Goal: Task Accomplishment & Management: Use online tool/utility

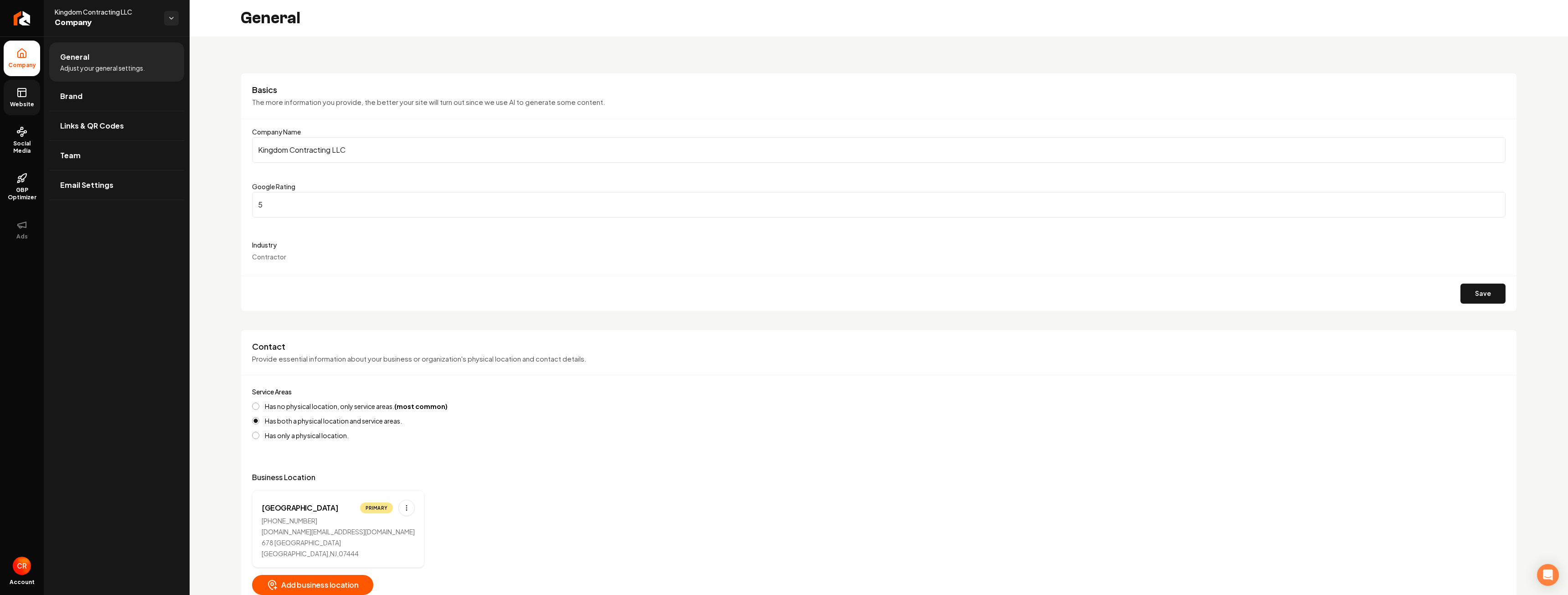
click at [26, 102] on span "Website" at bounding box center [22, 104] width 32 height 7
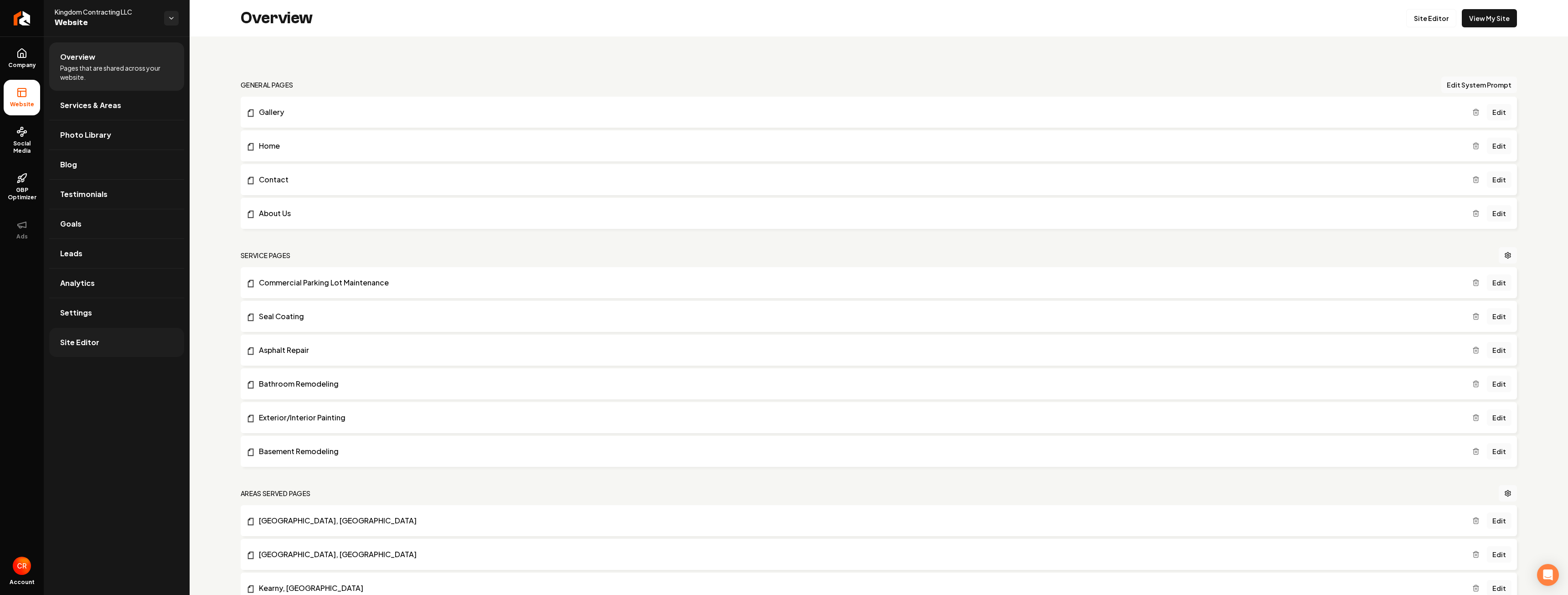
click at [130, 337] on link "Site Editor" at bounding box center [117, 342] width 135 height 29
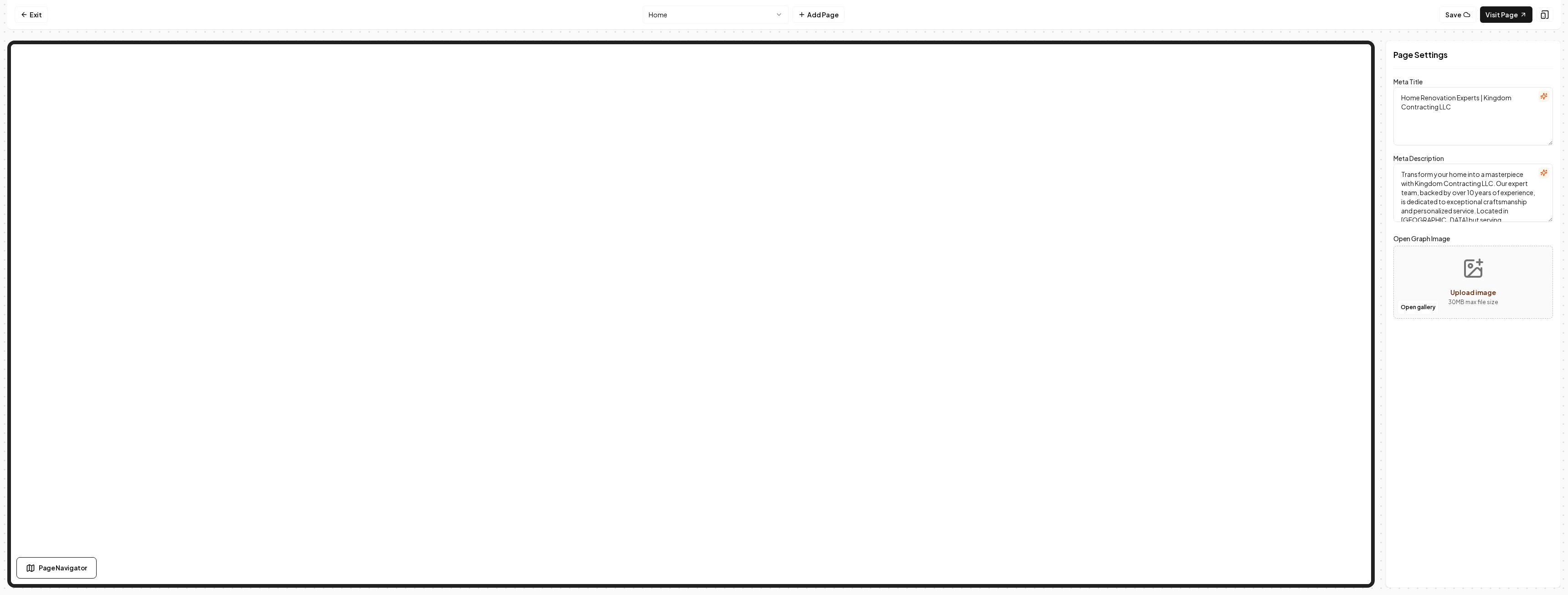
click at [768, 12] on html "Computer Required This feature is only available on a computer. Please switch t…" at bounding box center [784, 297] width 1568 height 595
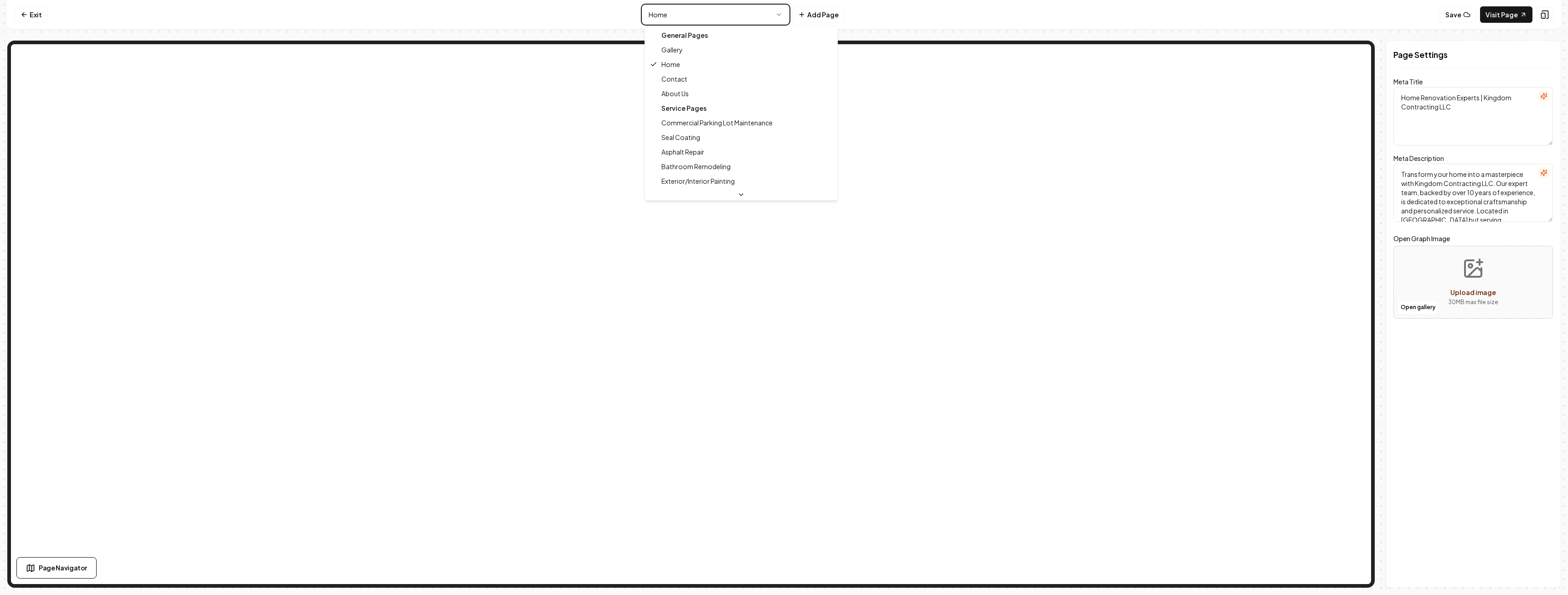
drag, startPoint x: 1021, startPoint y: 13, endPoint x: 1016, endPoint y: 33, distance: 20.6
click at [1021, 13] on html "Computer Required This feature is only available on a computer. Please switch t…" at bounding box center [784, 297] width 1568 height 595
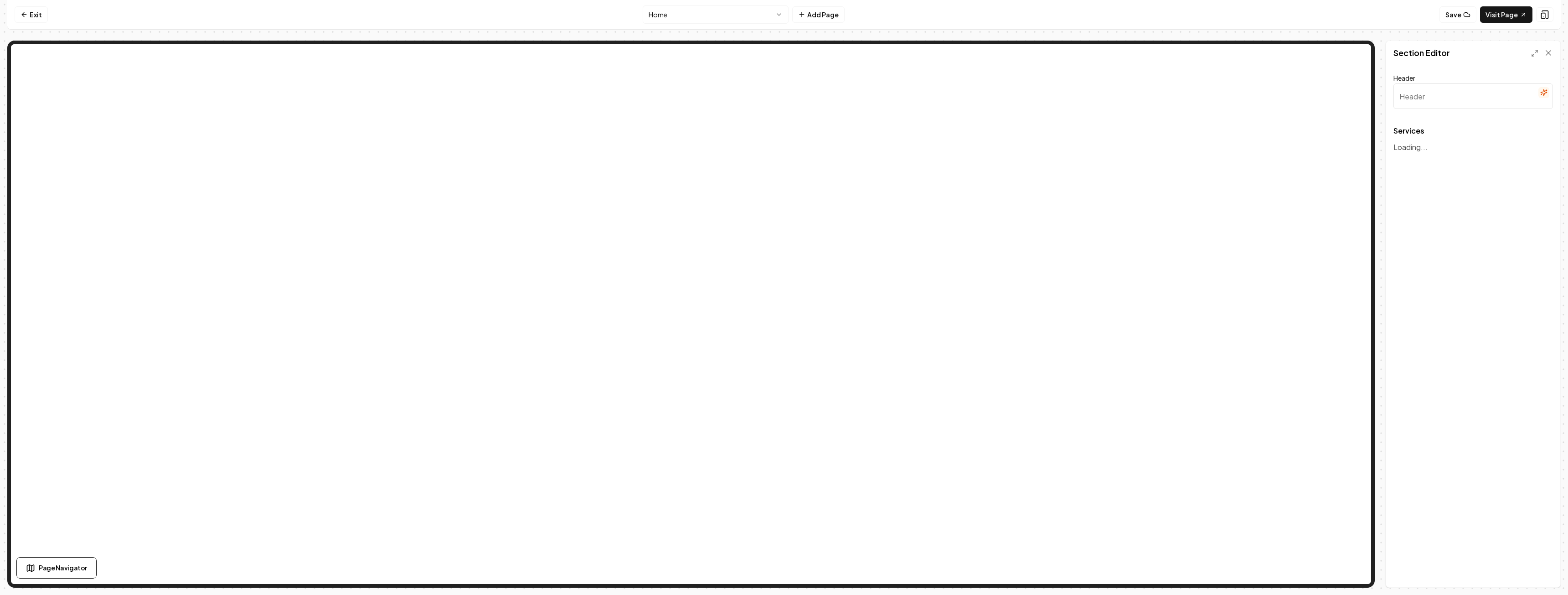
type input "Transformative Home Solutions"
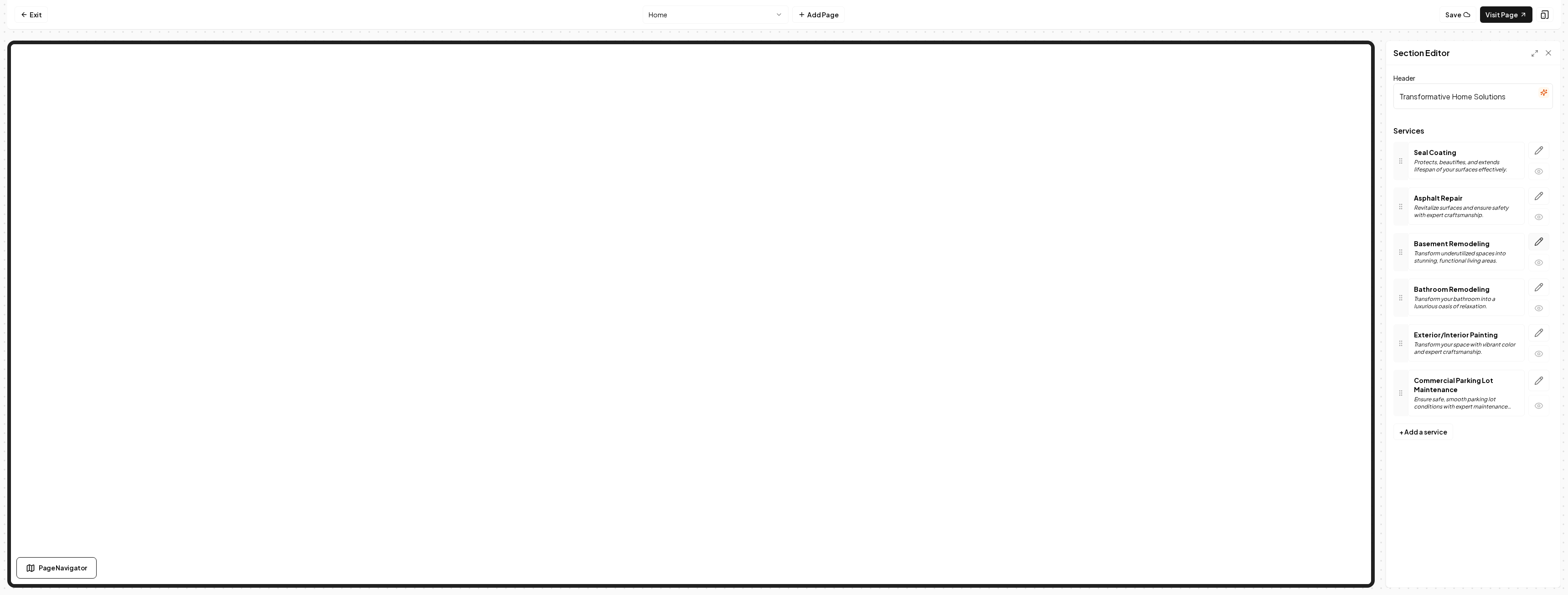
click at [1538, 241] on icon "button" at bounding box center [1539, 242] width 8 height 8
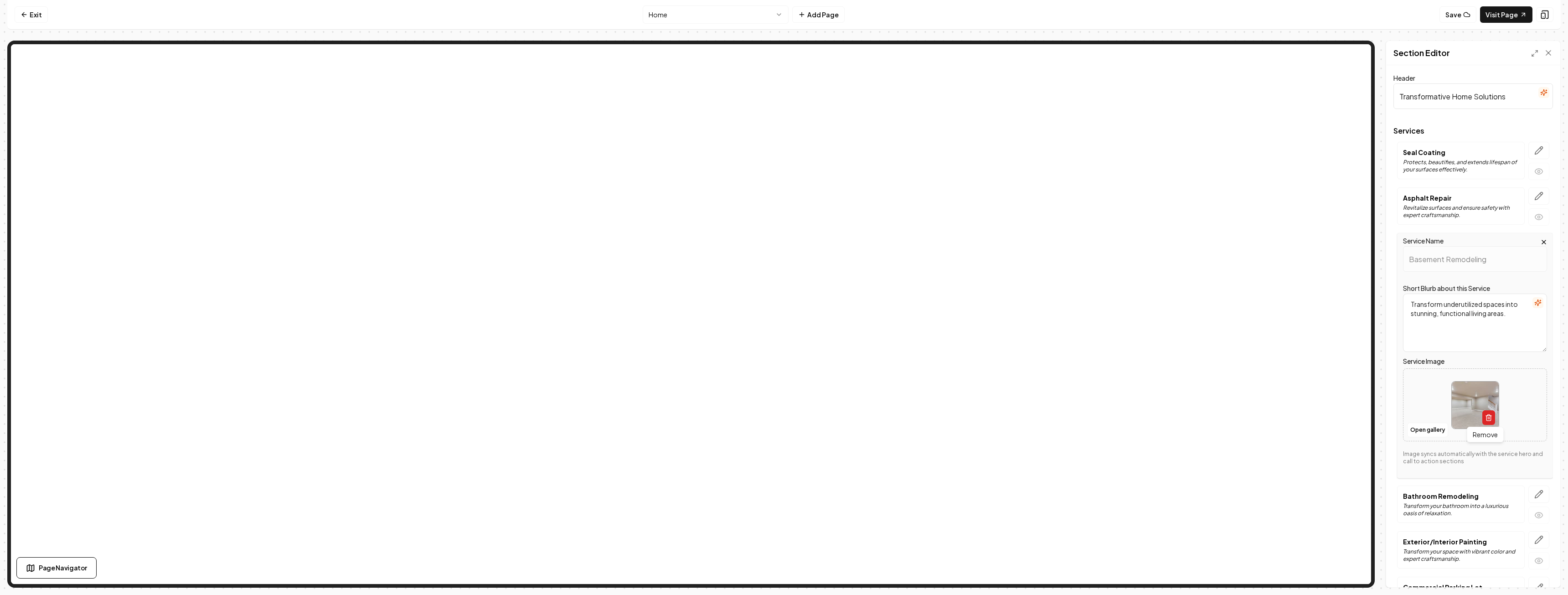
click at [1485, 417] on icon "button" at bounding box center [1489, 418] width 7 height 7
click at [1468, 393] on icon "Upload image" at bounding box center [1475, 392] width 22 height 22
type input "**********"
click at [1542, 576] on button "Save" at bounding box center [1539, 572] width 27 height 16
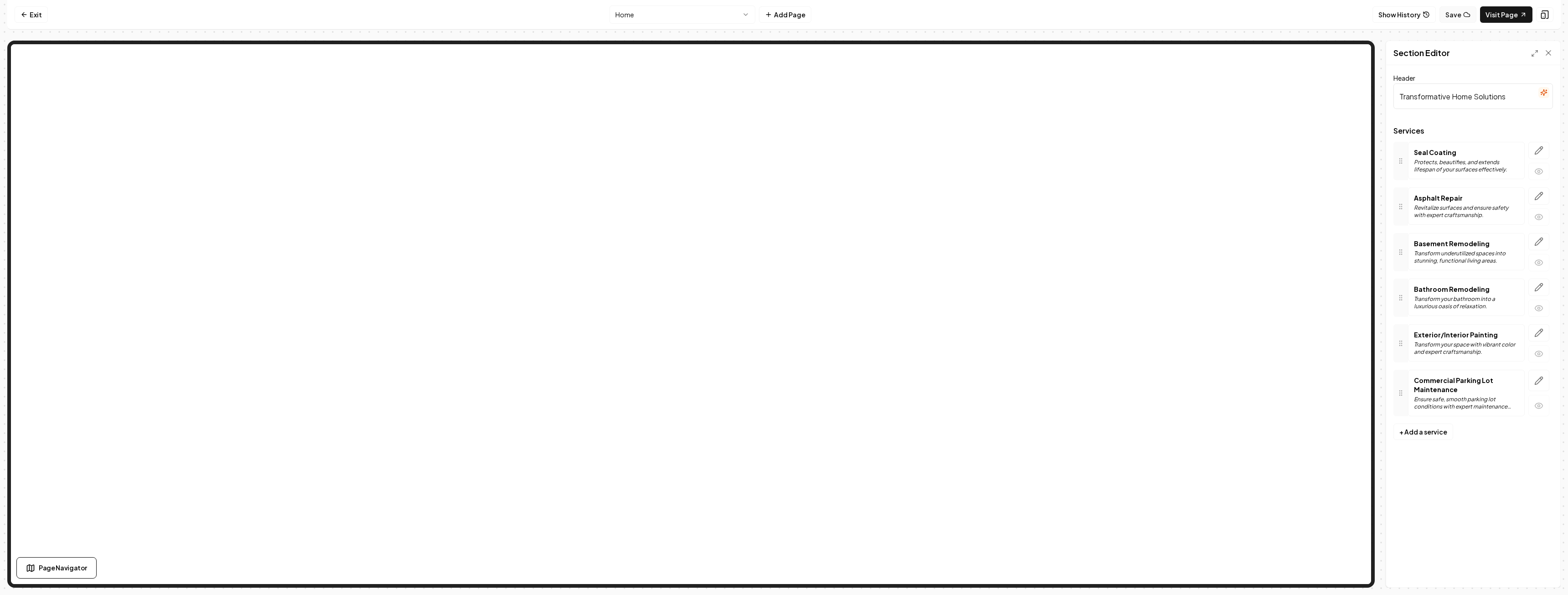
click at [1455, 19] on button "Save" at bounding box center [1458, 14] width 37 height 16
click at [28, 13] on link "Exit" at bounding box center [31, 14] width 33 height 16
